Goal: Information Seeking & Learning: Learn about a topic

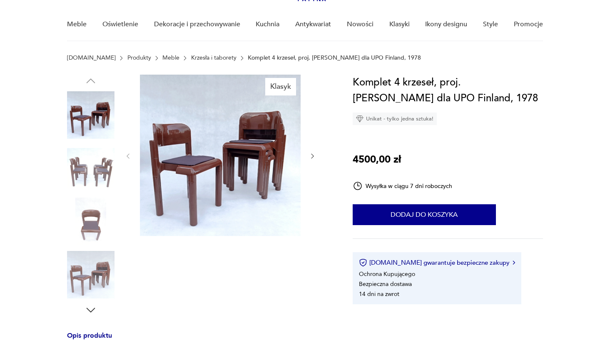
click at [92, 216] on img at bounding box center [90, 220] width 47 height 47
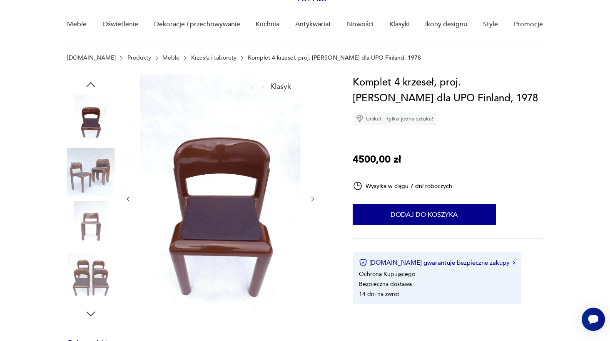
click at [85, 248] on img at bounding box center [90, 224] width 47 height 47
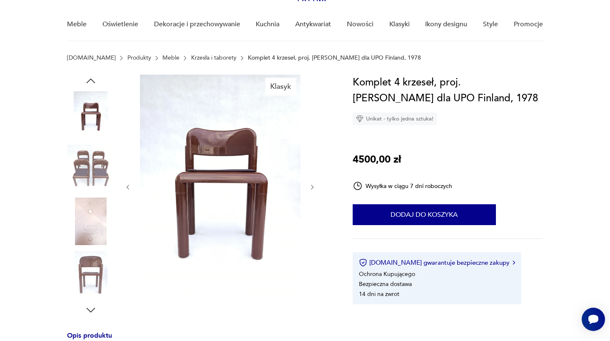
click at [89, 258] on img at bounding box center [90, 274] width 47 height 47
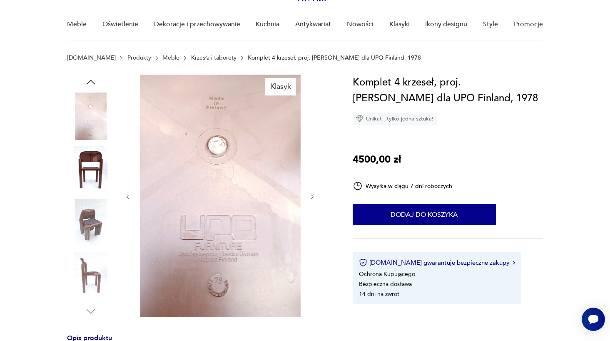
click at [89, 258] on img at bounding box center [90, 275] width 47 height 47
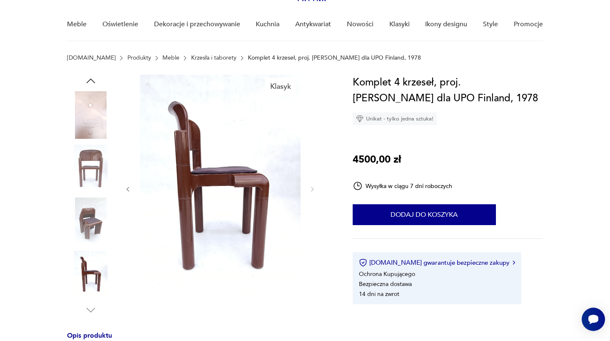
click at [90, 257] on img at bounding box center [90, 274] width 47 height 47
click at [91, 268] on img at bounding box center [90, 274] width 47 height 47
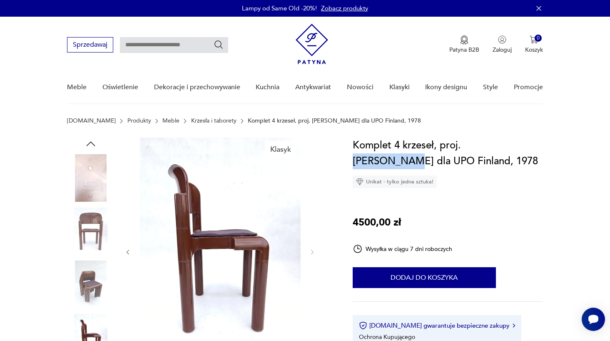
drag, startPoint x: 463, startPoint y: 145, endPoint x: 517, endPoint y: 150, distance: 54.4
click at [517, 150] on h1 "Komplet 4 krzeseł, proj. [PERSON_NAME] dla UPO Finland, 1978" at bounding box center [448, 153] width 190 height 32
copy h1 "[PERSON_NAME]"
